Goal: Check status: Check status

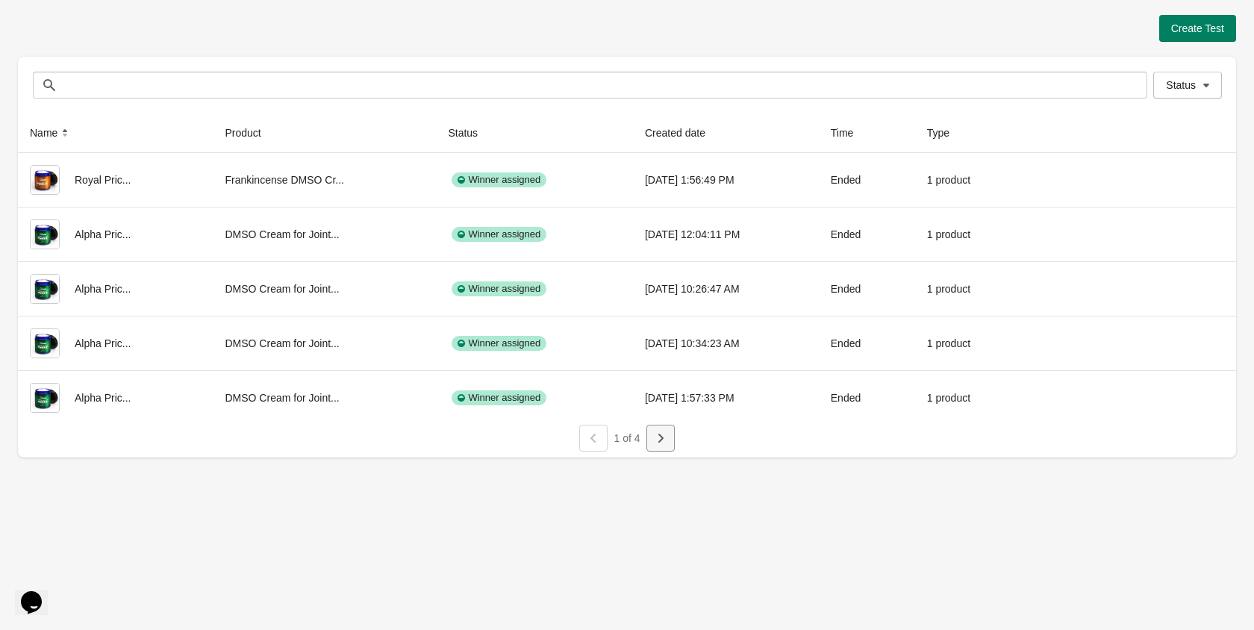
click at [666, 440] on icon "button" at bounding box center [660, 438] width 15 height 15
click at [666, 438] on icon "button" at bounding box center [660, 438] width 15 height 15
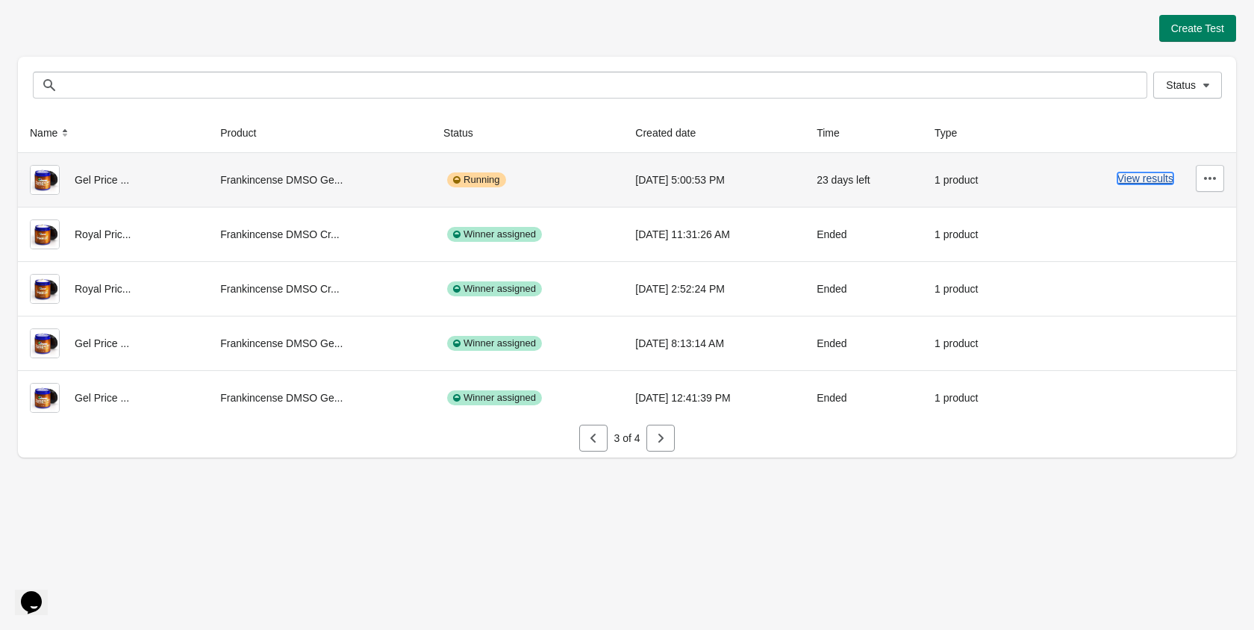
click at [1122, 176] on button "View results" at bounding box center [1145, 178] width 56 height 12
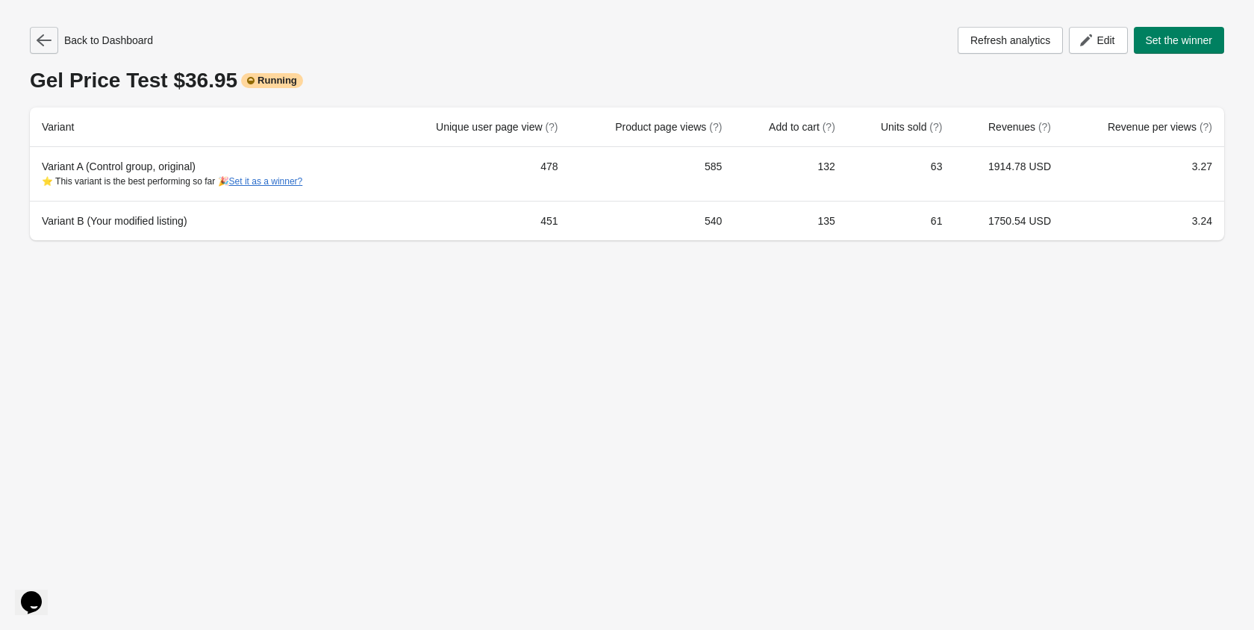
click at [36, 37] on button "button" at bounding box center [44, 40] width 28 height 27
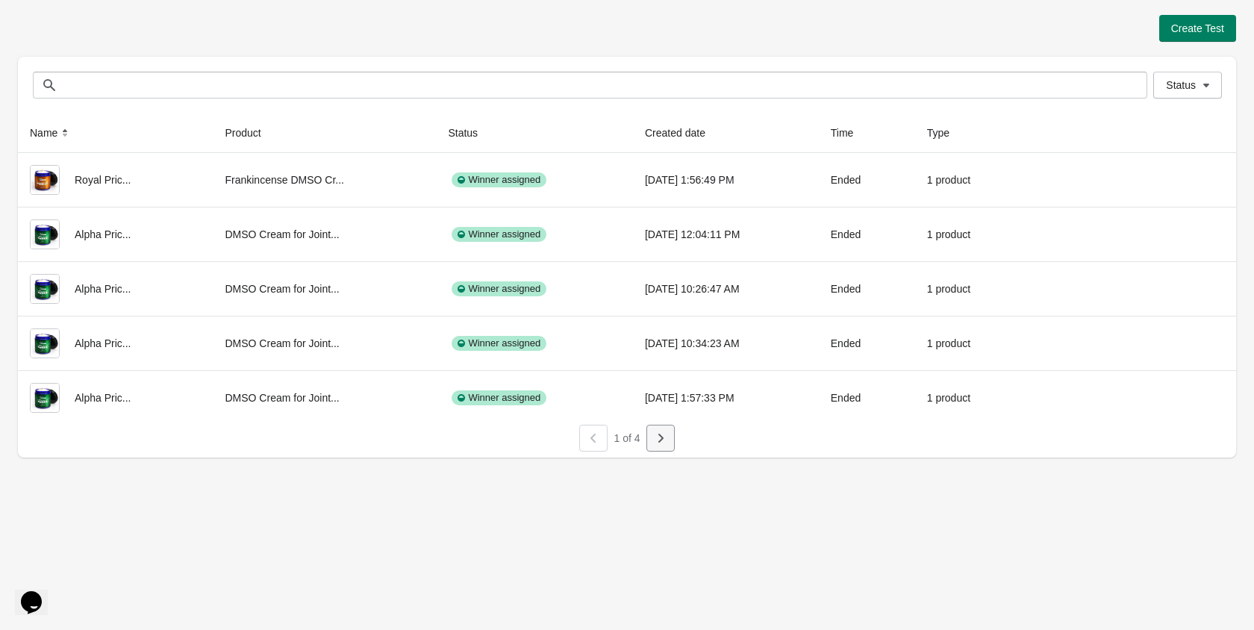
click at [660, 449] on button "button" at bounding box center [660, 438] width 28 height 27
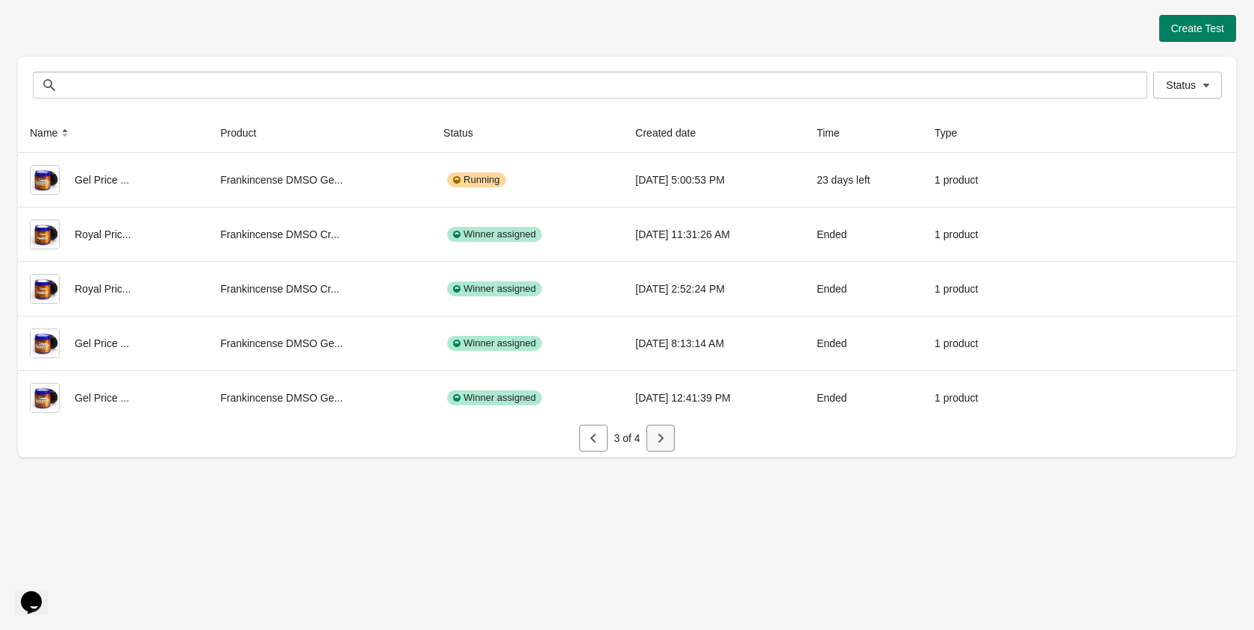
click at [660, 449] on button "button" at bounding box center [660, 438] width 28 height 27
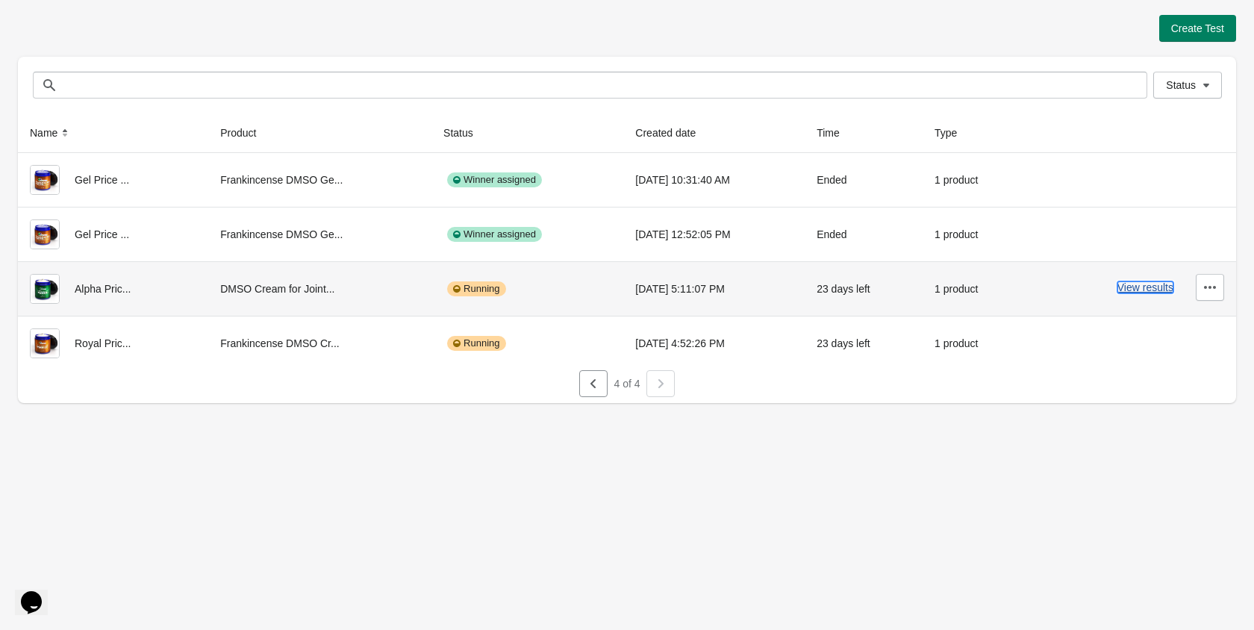
click at [1147, 289] on button "View results" at bounding box center [1145, 287] width 56 height 12
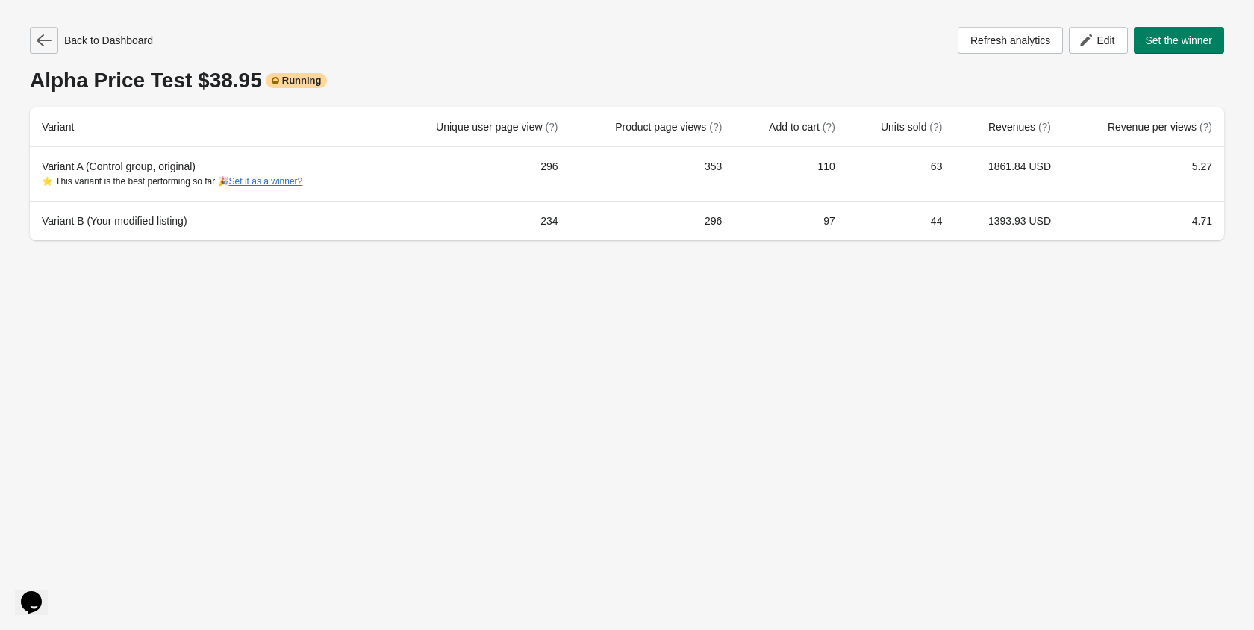
click at [51, 37] on icon "button" at bounding box center [44, 40] width 15 height 15
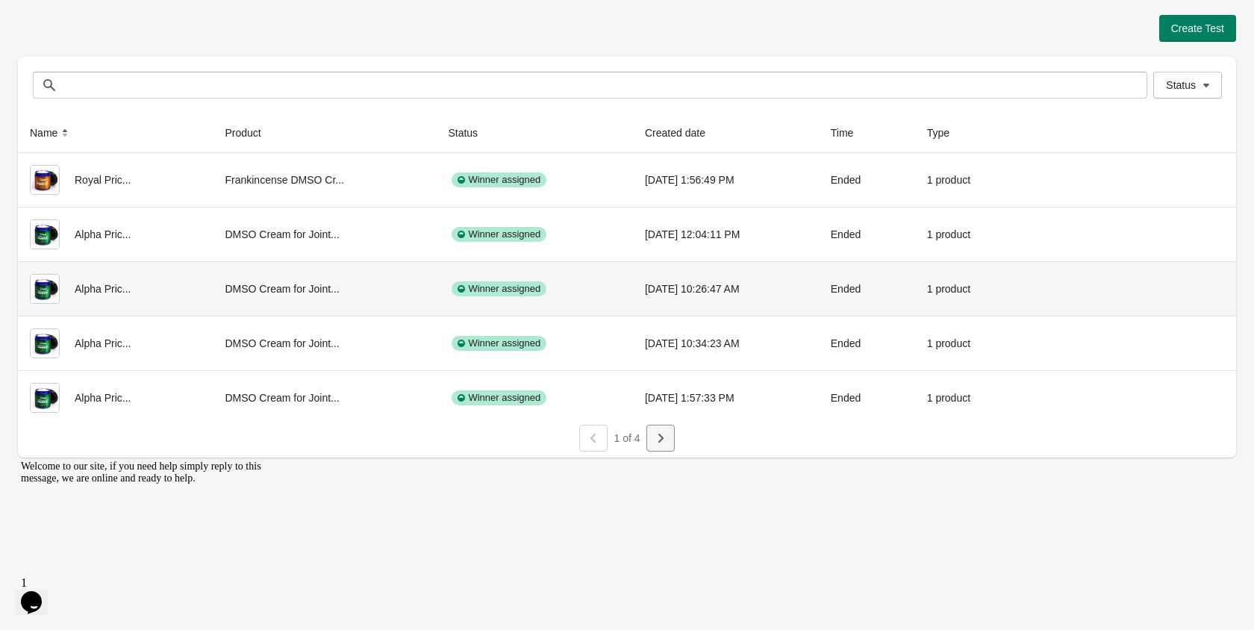
click at [653, 445] on icon "button" at bounding box center [660, 438] width 15 height 15
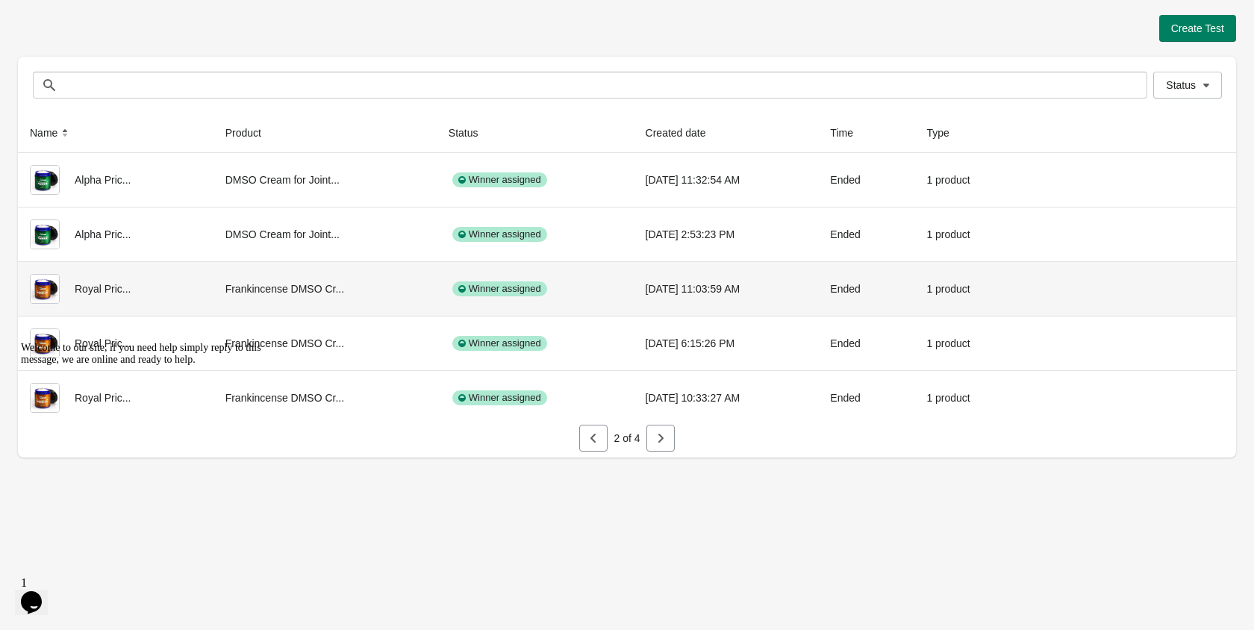
click at [655, 445] on icon "button" at bounding box center [660, 438] width 15 height 15
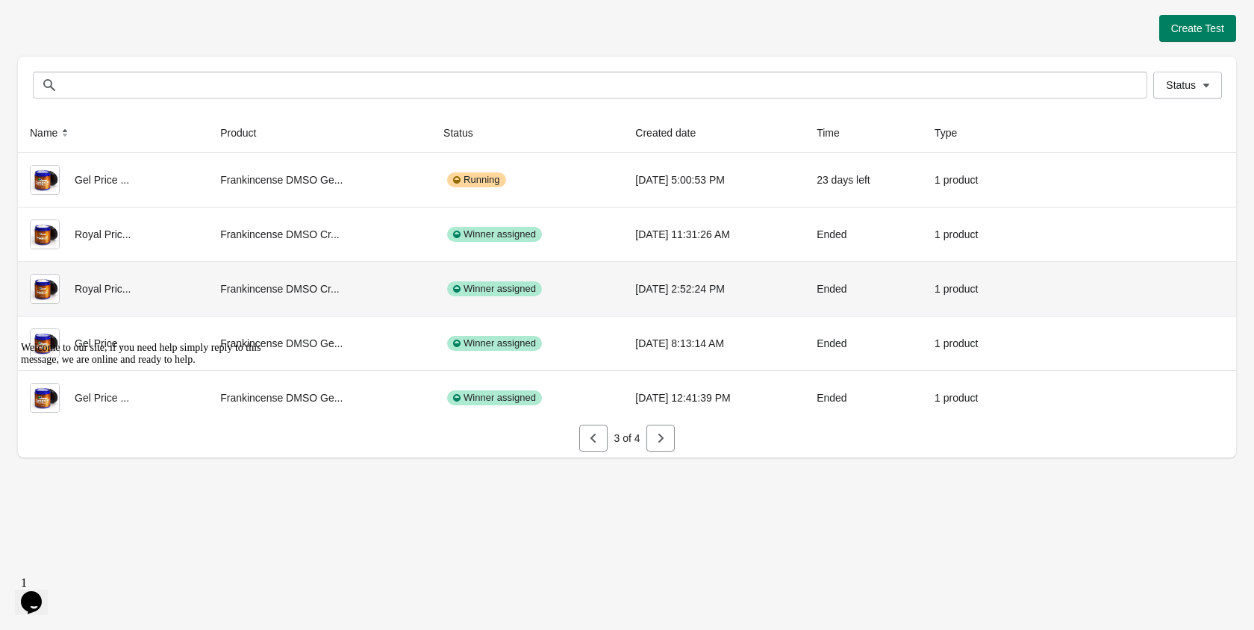
click at [657, 445] on icon "button" at bounding box center [660, 438] width 15 height 15
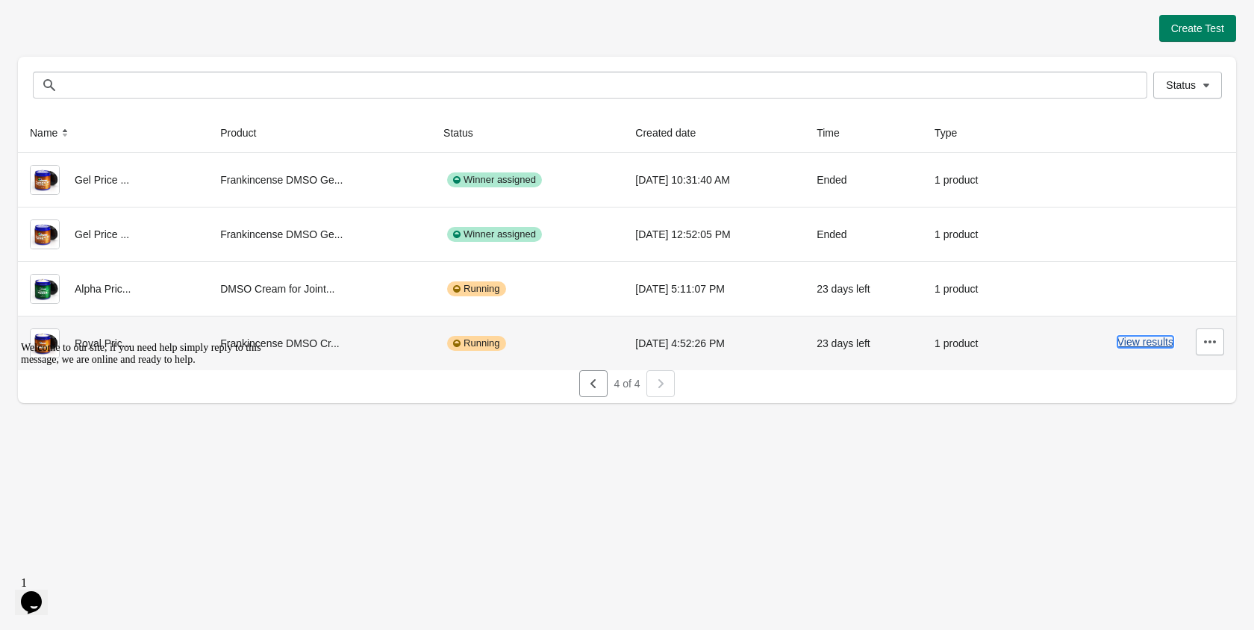
click at [1135, 344] on button "View results" at bounding box center [1145, 342] width 56 height 12
